Goal: Navigation & Orientation: Find specific page/section

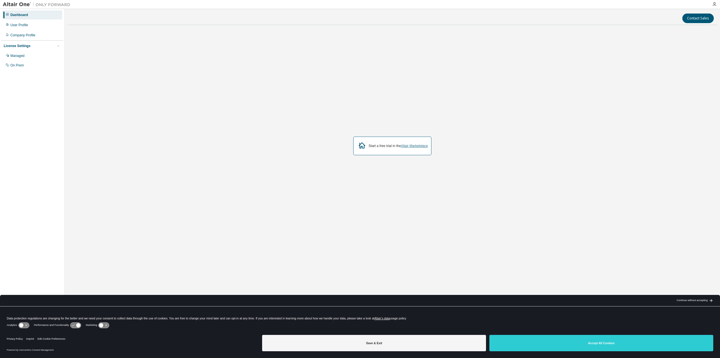
click at [418, 146] on link "Altair Marketplace" at bounding box center [414, 146] width 27 height 4
